Goal: Task Accomplishment & Management: Manage account settings

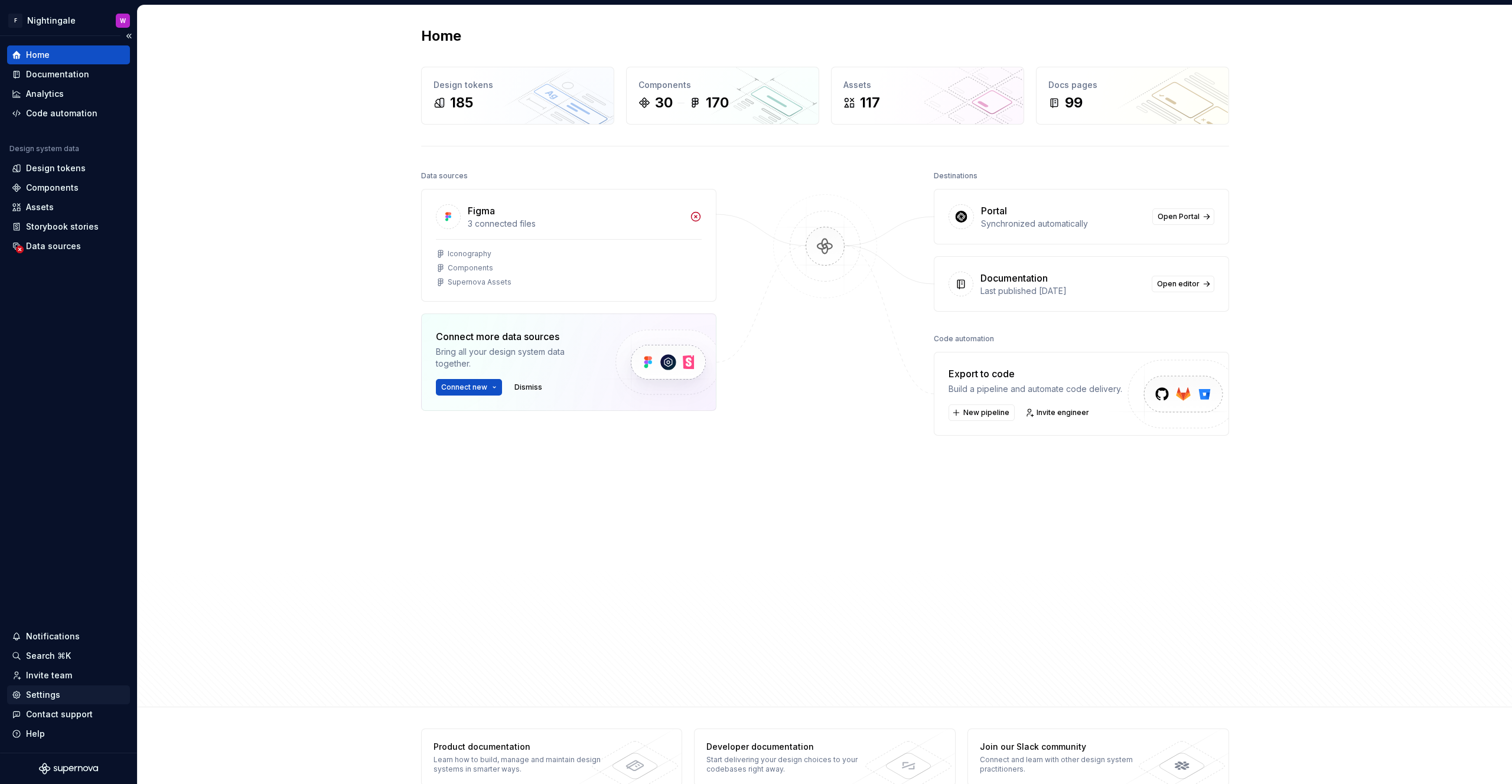
click at [40, 697] on div "Settings" at bounding box center [43, 694] width 34 height 12
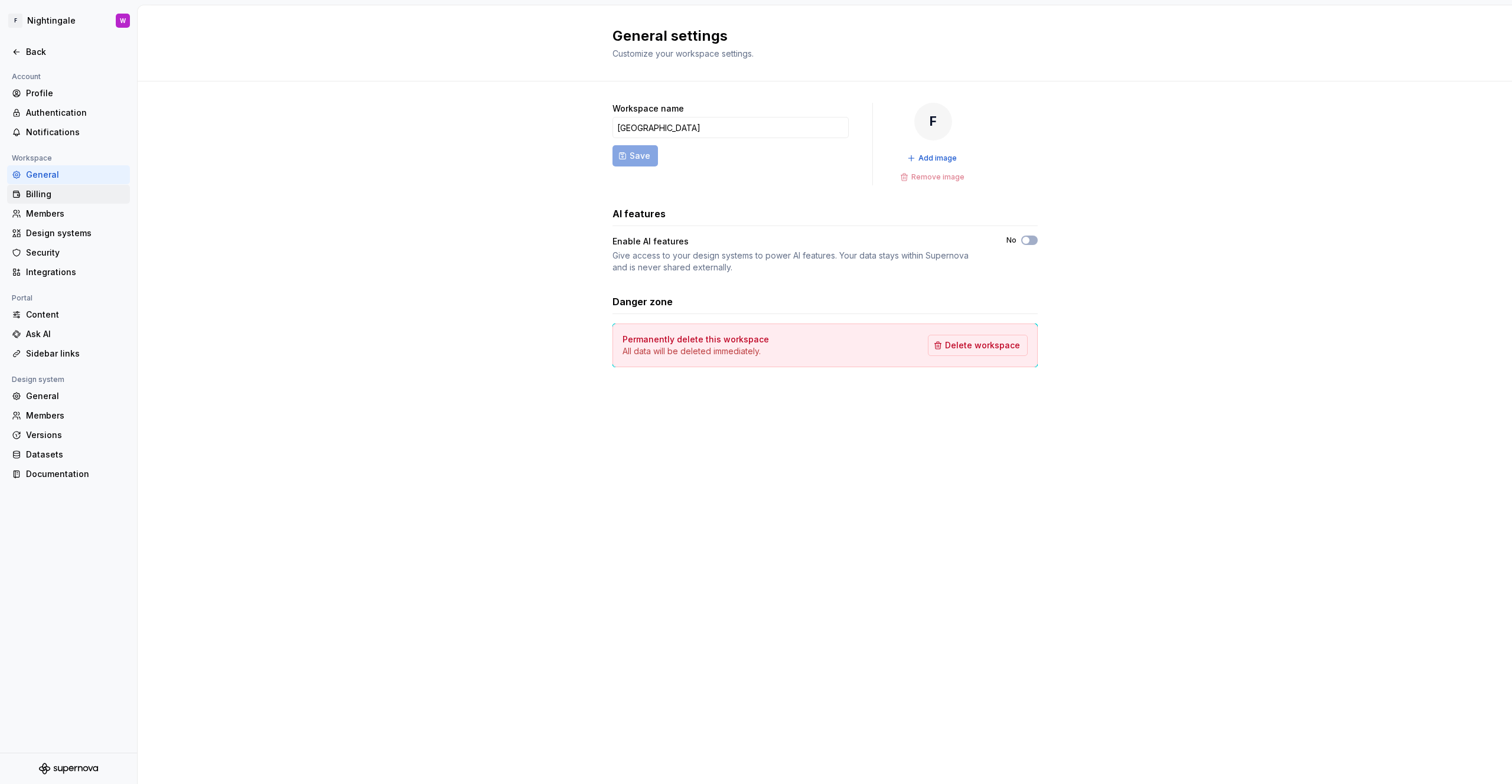
click at [58, 196] on div "Billing" at bounding box center [75, 194] width 99 height 12
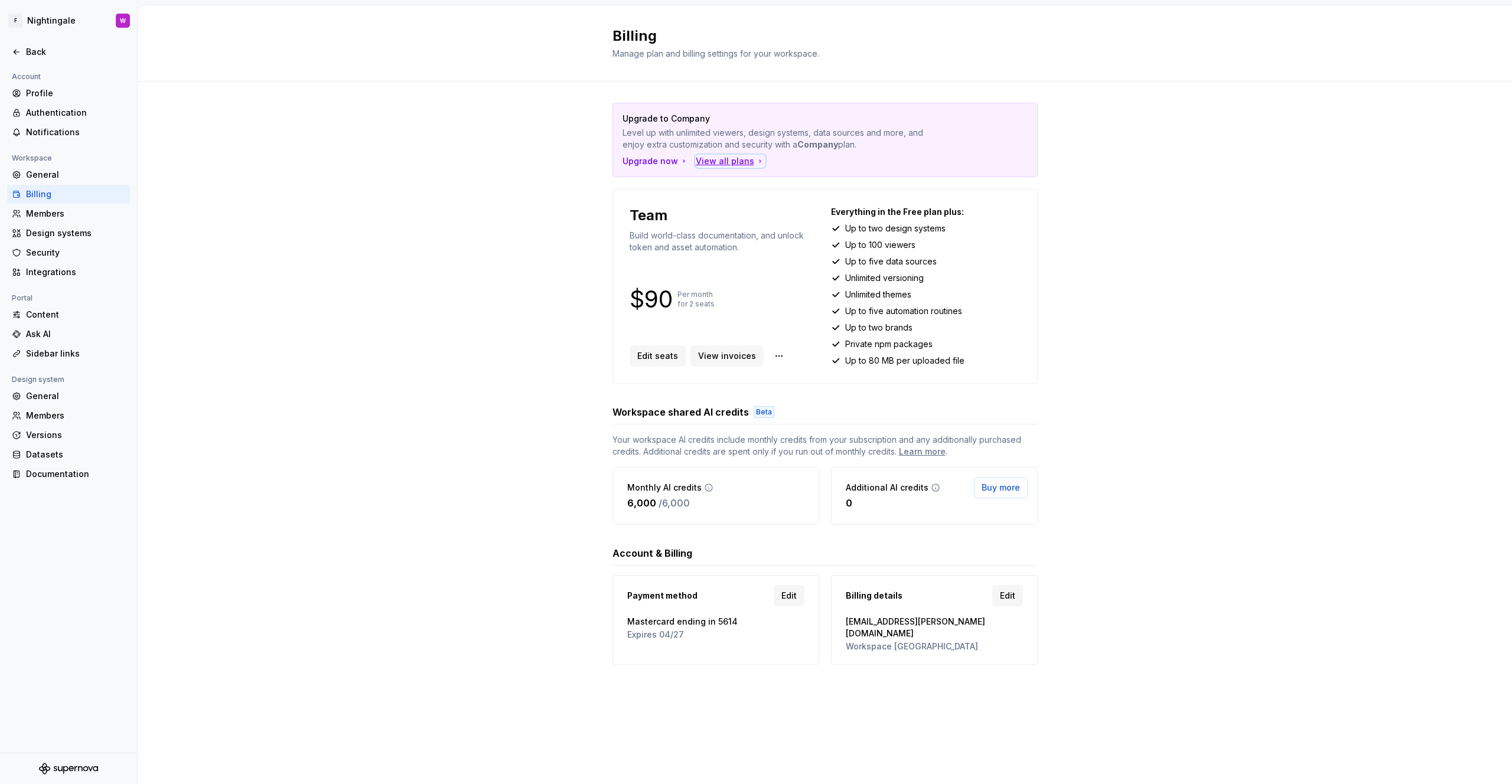
click at [733, 166] on div "View all plans" at bounding box center [730, 161] width 69 height 12
click at [645, 359] on span "Edit seats" at bounding box center [658, 356] width 41 height 12
click at [66, 213] on div "Members" at bounding box center [75, 213] width 99 height 12
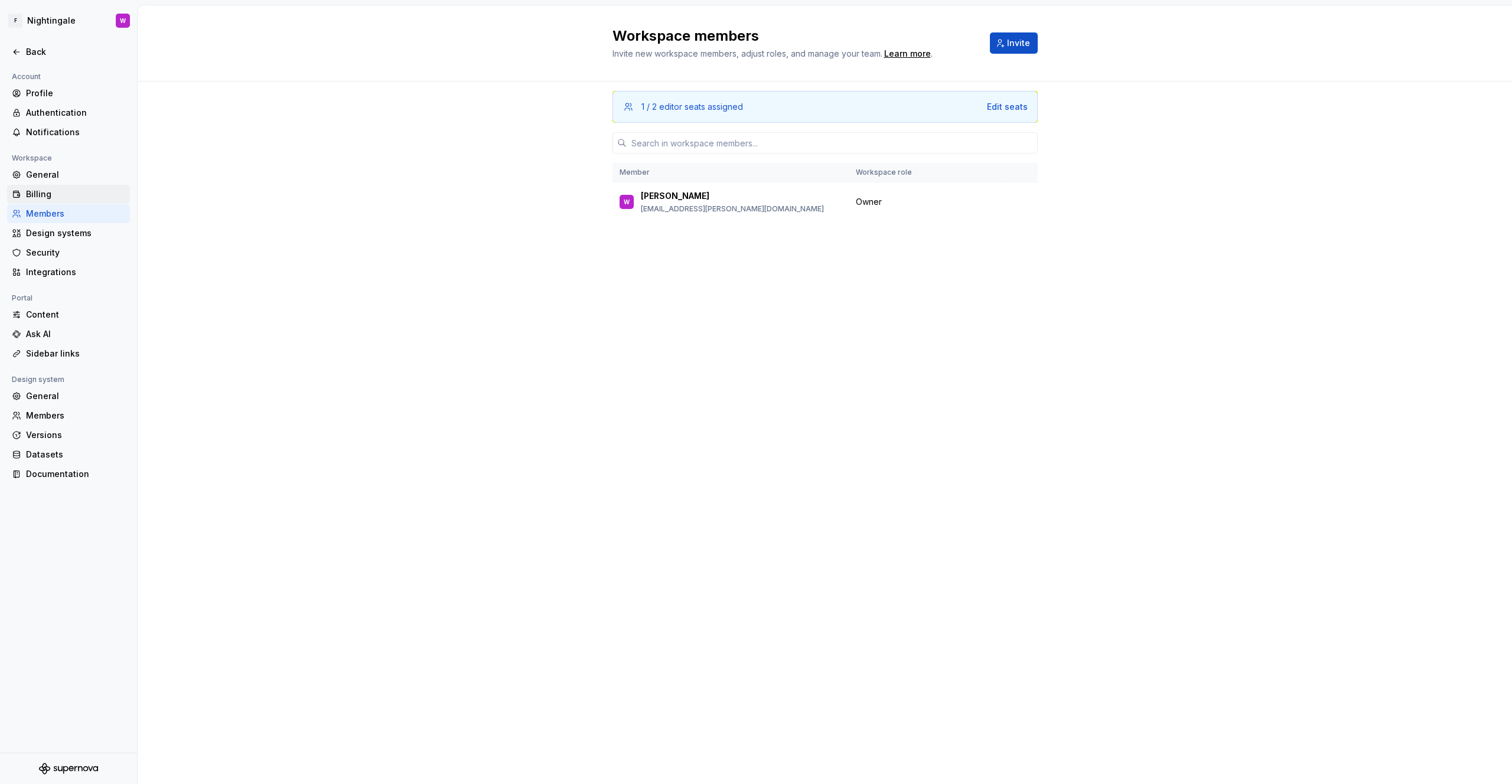
click at [66, 198] on div "Billing" at bounding box center [75, 194] width 99 height 12
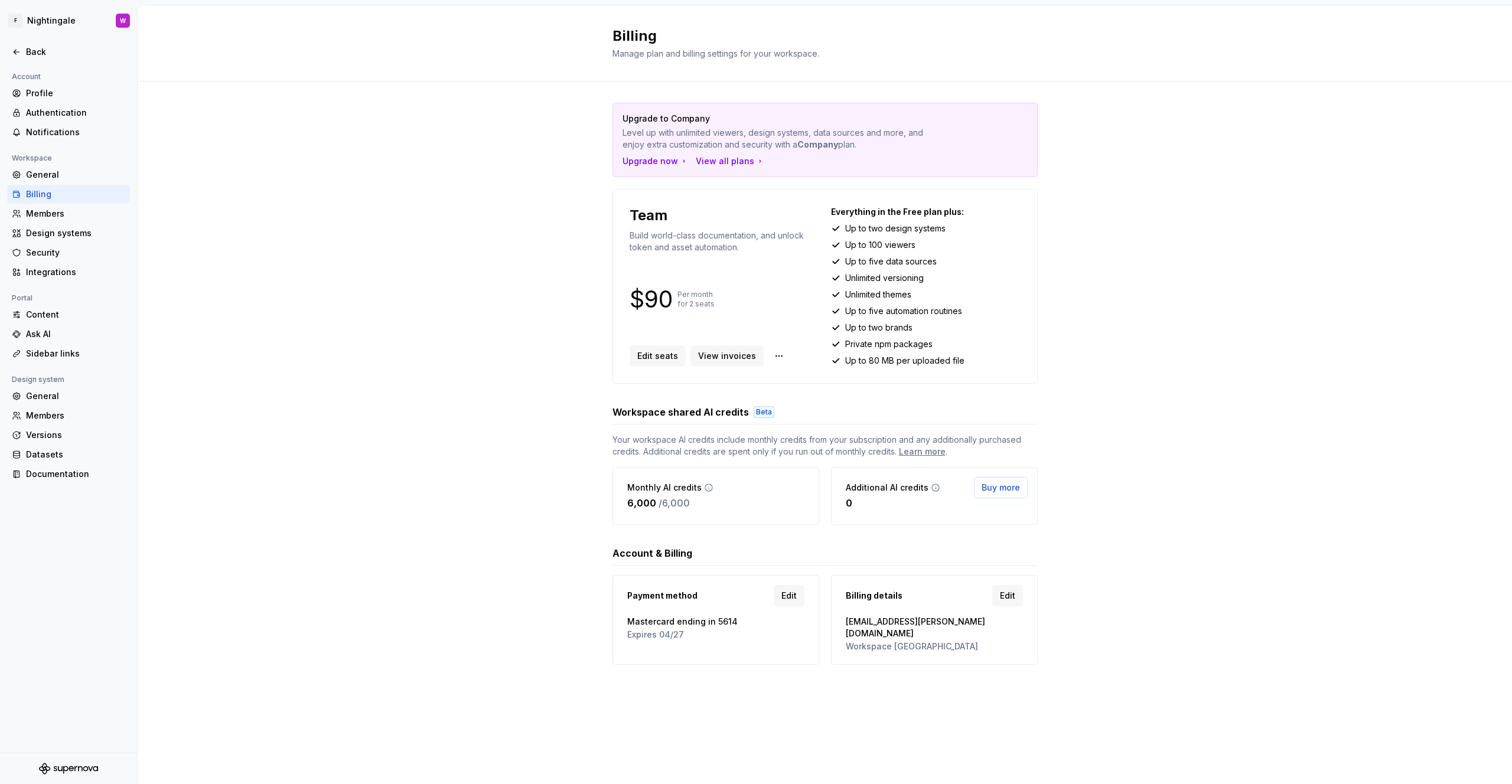
click at [669, 371] on div "Team Build world-class documentation, and unlock token and asset automation. $9…" at bounding box center [825, 286] width 425 height 195
click at [652, 361] on span "Edit seats" at bounding box center [658, 356] width 41 height 12
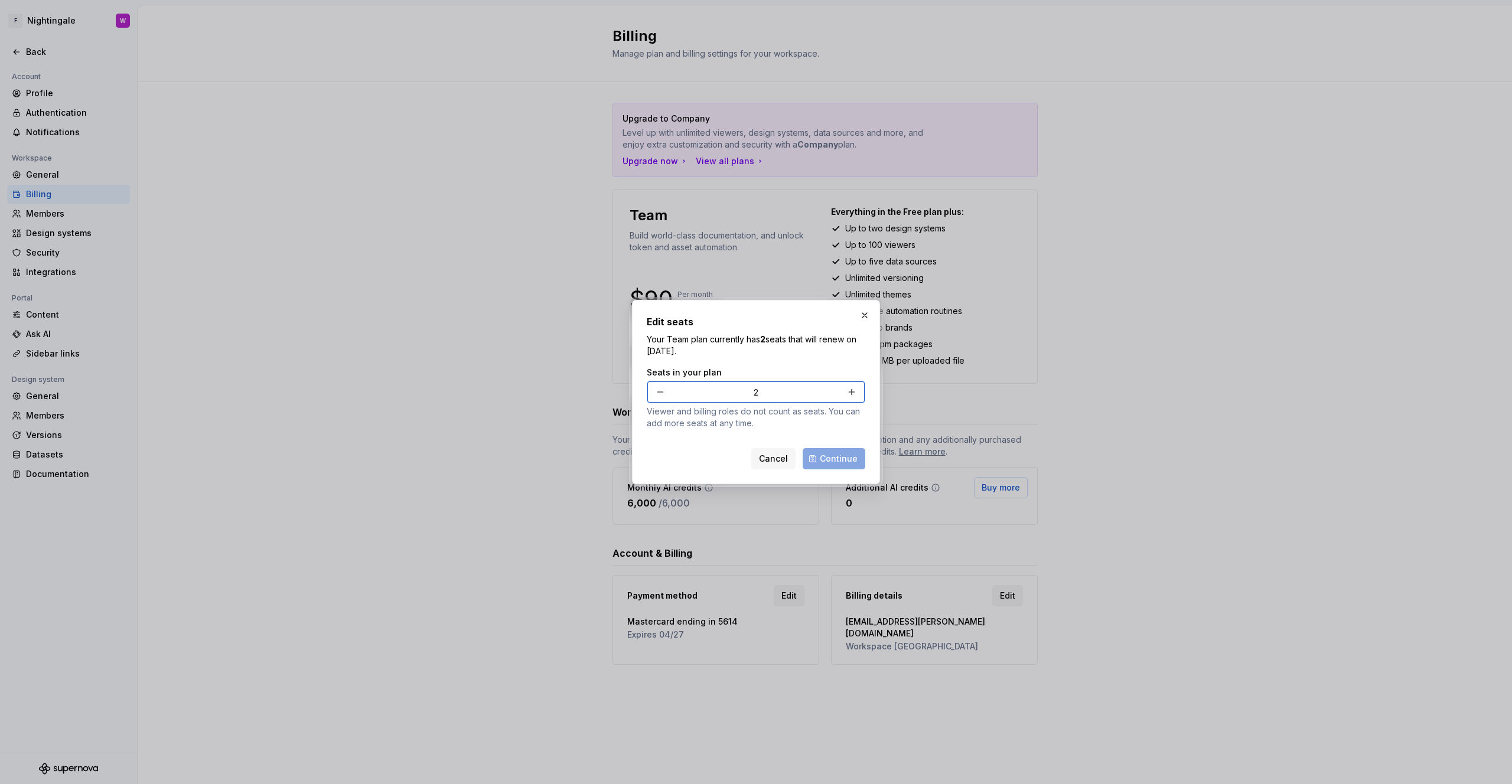
click at [654, 394] on button "button" at bounding box center [660, 391] width 21 height 21
type input "1"
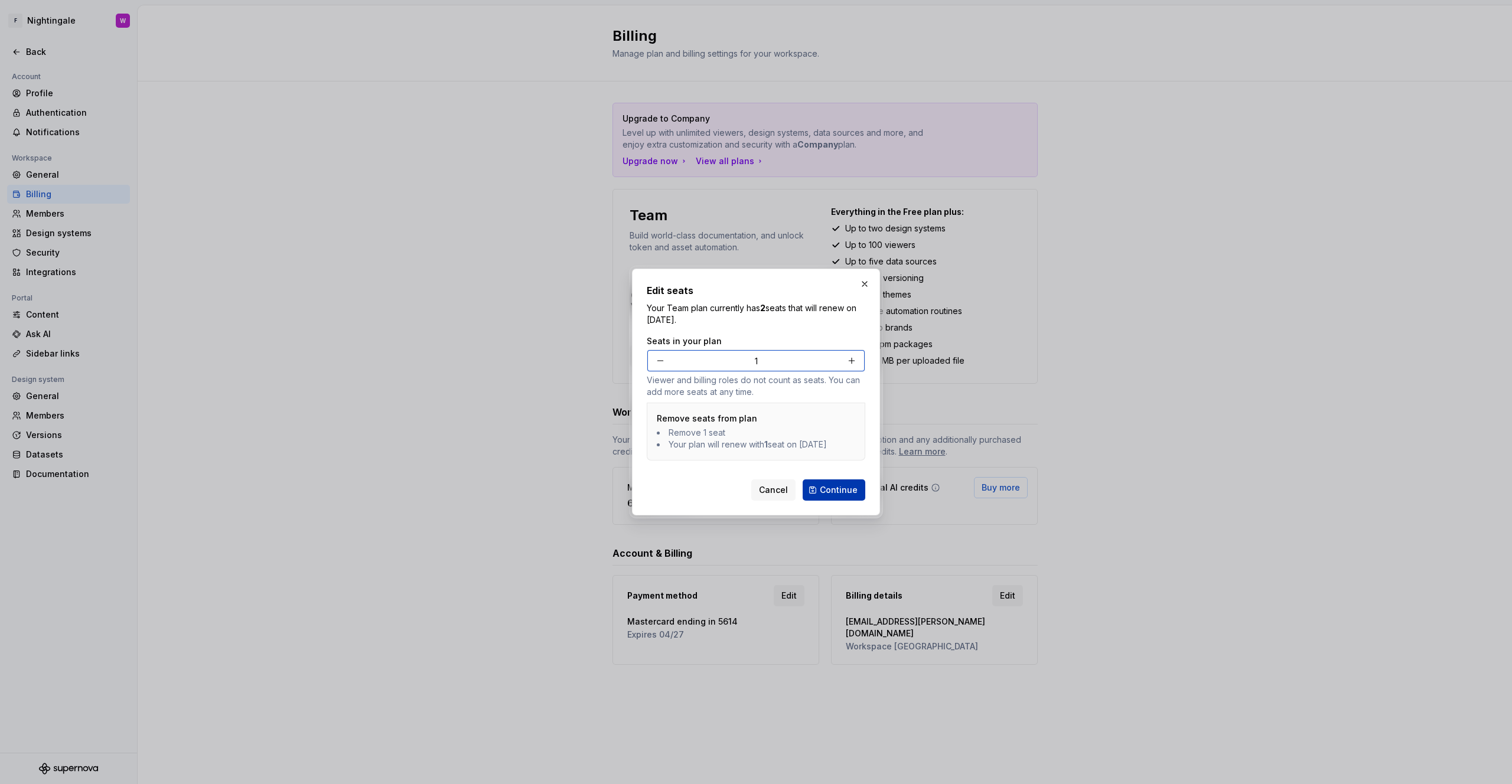
click at [834, 496] on span "Continue" at bounding box center [838, 489] width 38 height 12
